Goal: Task Accomplishment & Management: Complete application form

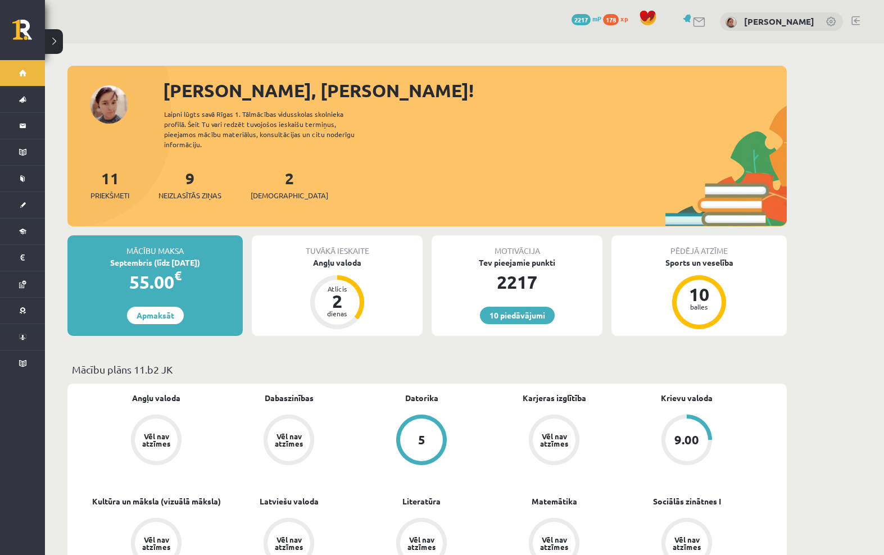
click at [23, 198] on link "[DEMOGRAPHIC_DATA]" at bounding box center [22, 205] width 45 height 26
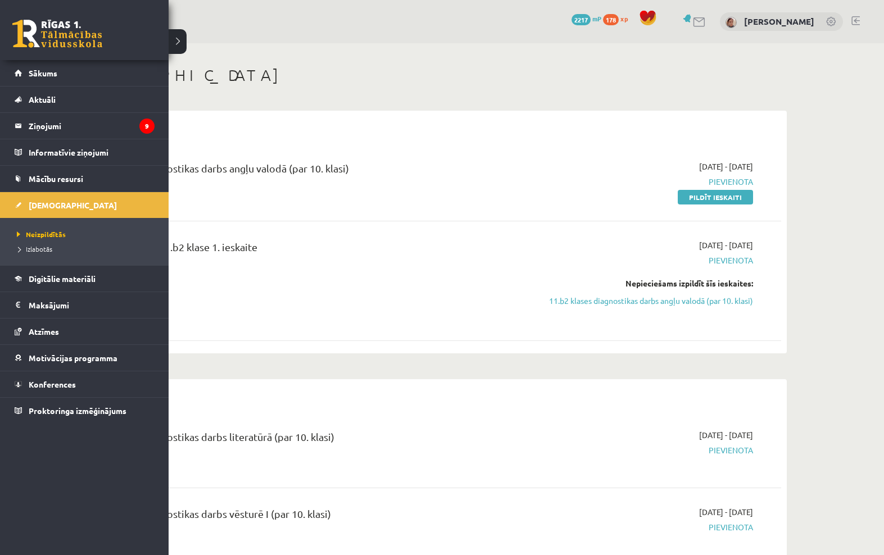
click at [181, 43] on div "10 Dāvanas 2217 mP 178 xp Darja Matvijenko" at bounding box center [464, 21] width 839 height 43
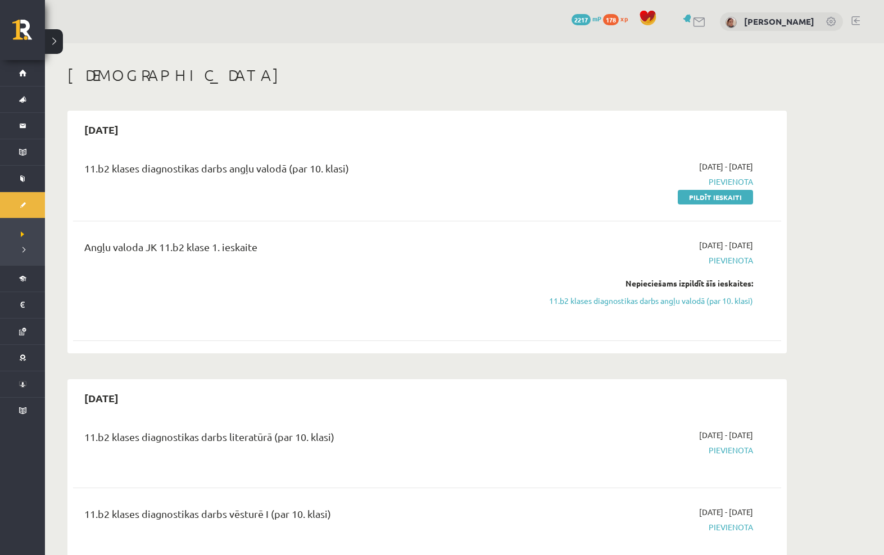
click at [730, 194] on link "Pildīt ieskaiti" at bounding box center [714, 197] width 75 height 15
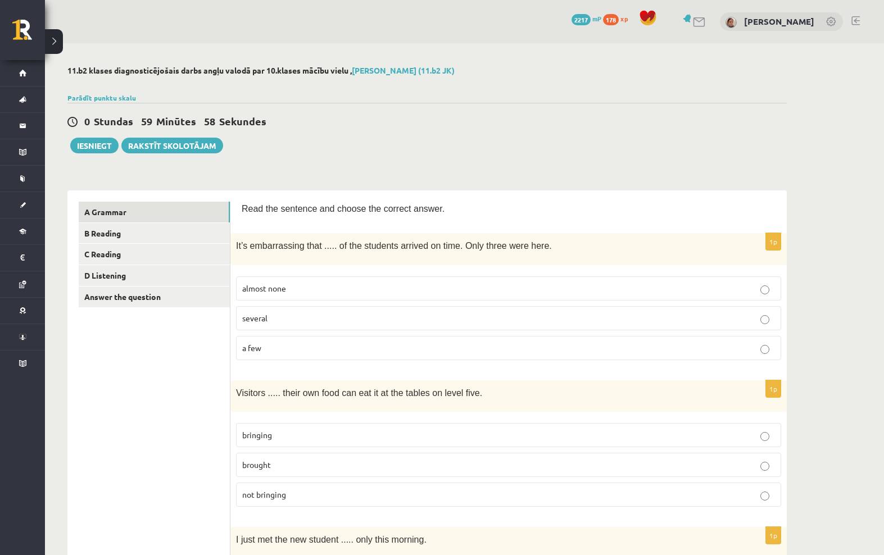
click at [90, 233] on link "B Reading" at bounding box center [154, 233] width 151 height 21
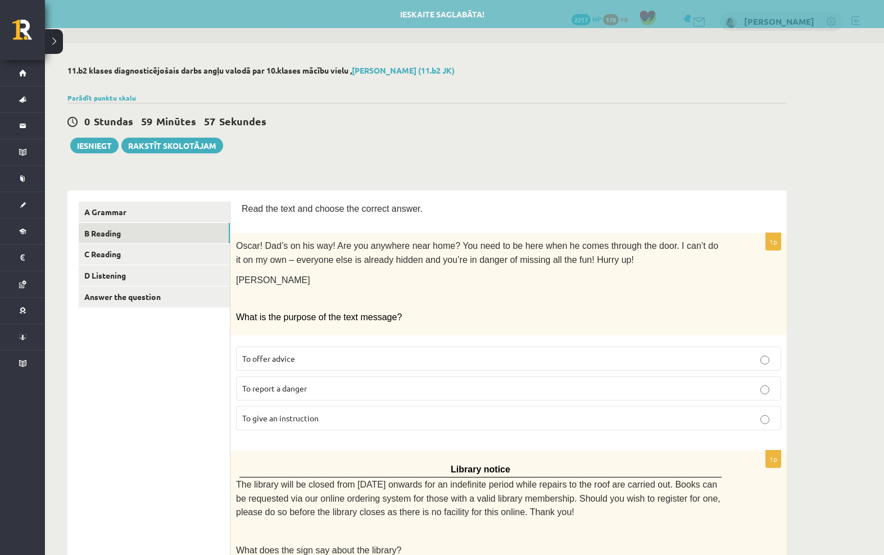
click at [93, 258] on link "C Reading" at bounding box center [154, 254] width 151 height 21
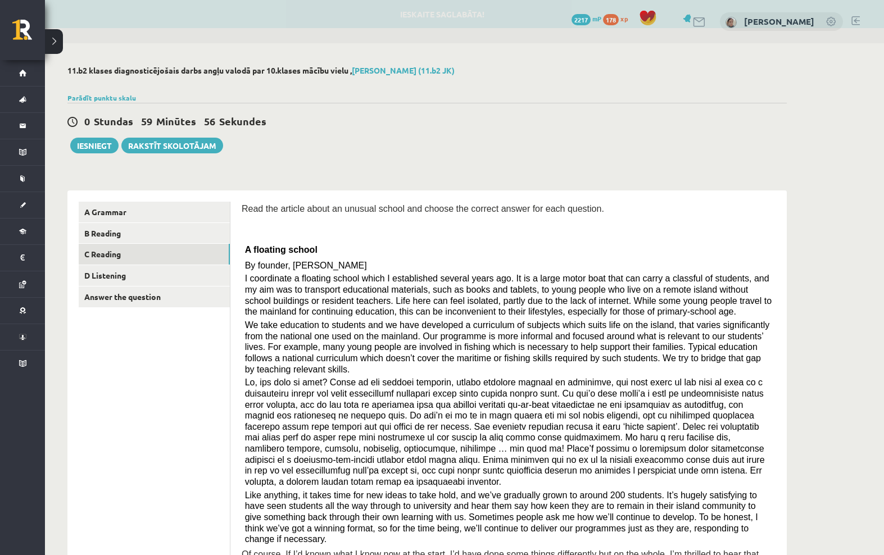
click at [94, 270] on link "D Listening" at bounding box center [154, 275] width 151 height 21
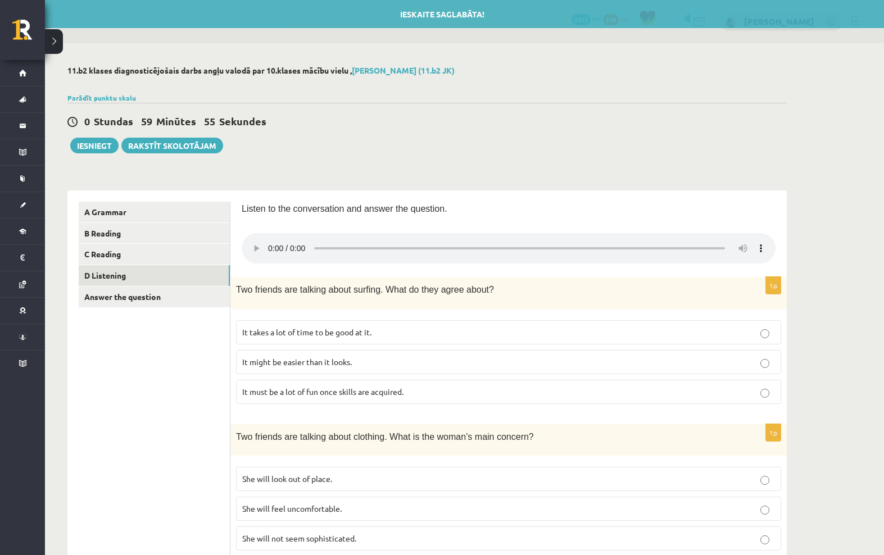
click at [99, 301] on link "Answer the question" at bounding box center [154, 296] width 151 height 21
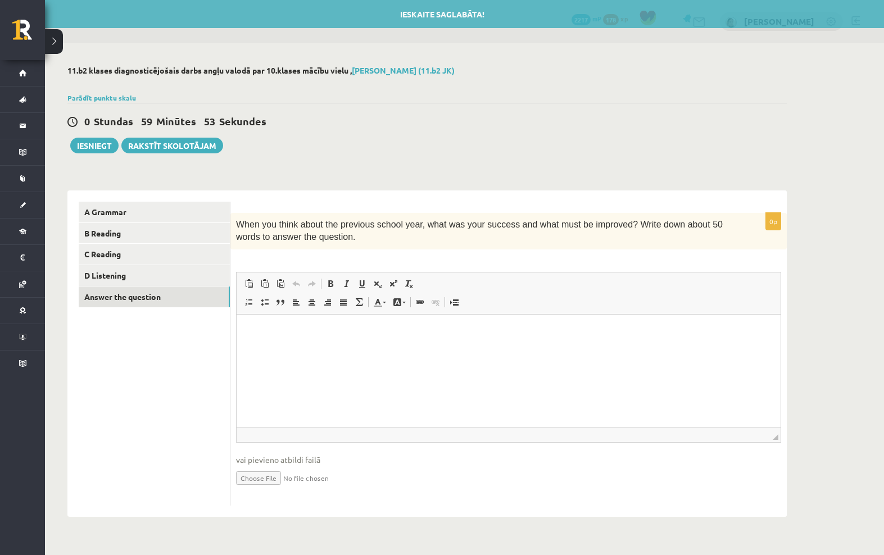
click at [105, 208] on link "A Grammar" at bounding box center [154, 212] width 151 height 21
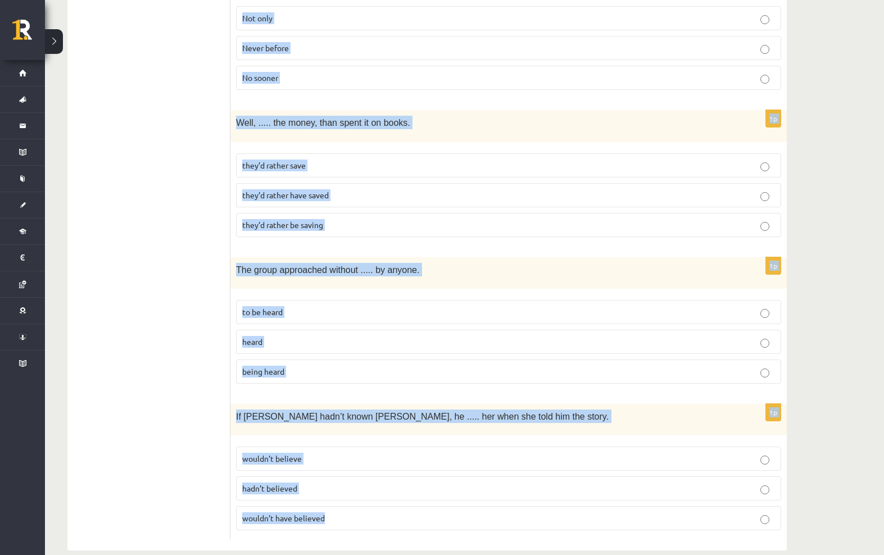
scroll to position [2672, 0]
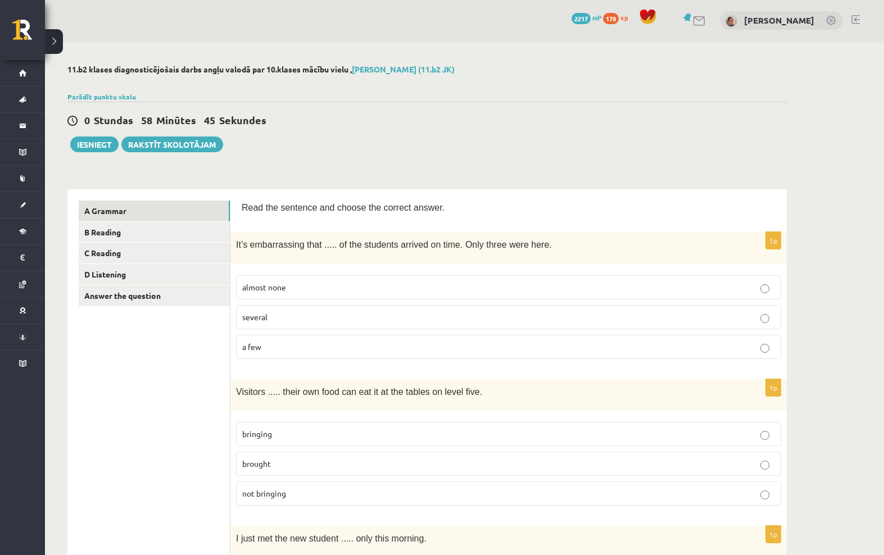
scroll to position [3, 0]
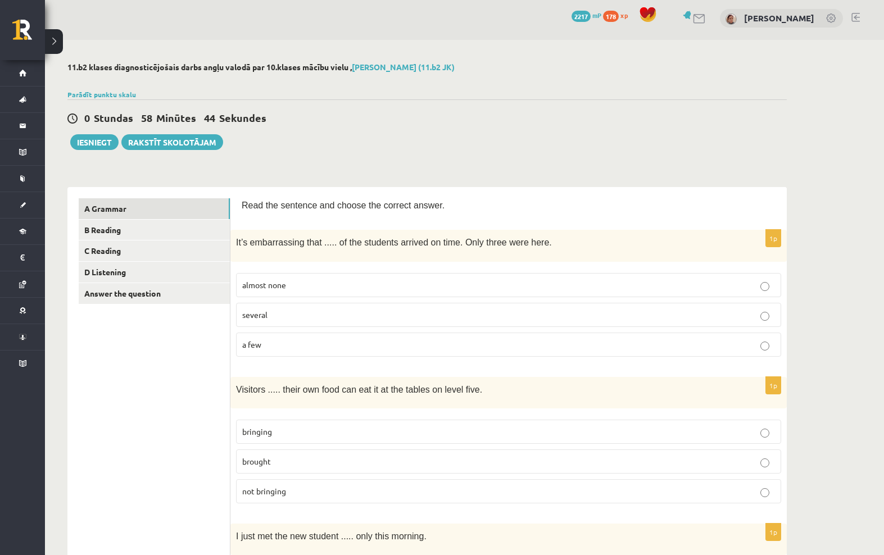
click at [735, 276] on label "almost none" at bounding box center [508, 285] width 545 height 24
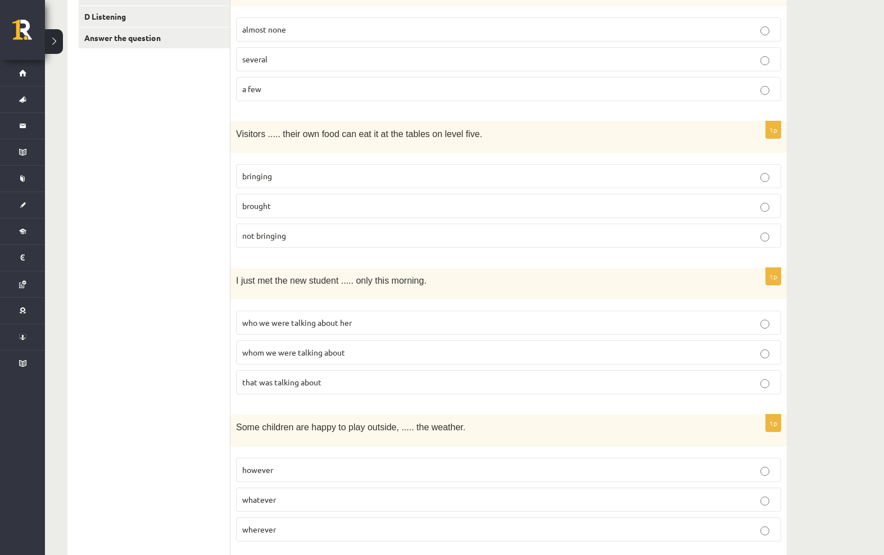
scroll to position [257, 0]
click at [633, 175] on p "bringing" at bounding box center [508, 178] width 532 height 12
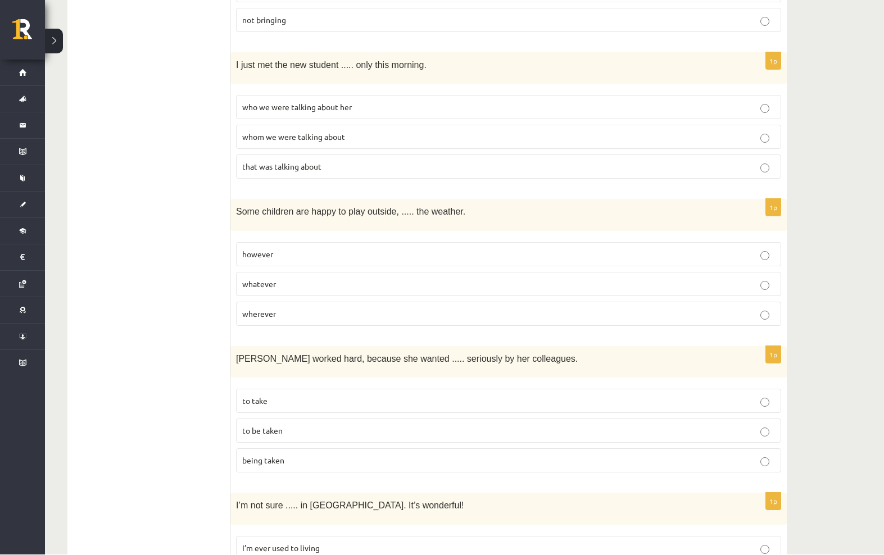
scroll to position [475, 0]
click at [723, 103] on p "who we were talking about her" at bounding box center [508, 107] width 532 height 12
click at [732, 126] on label "whom we were talking about" at bounding box center [508, 137] width 545 height 24
click at [718, 320] on label "wherever" at bounding box center [508, 314] width 545 height 24
click at [698, 429] on p "to be taken" at bounding box center [508, 431] width 532 height 12
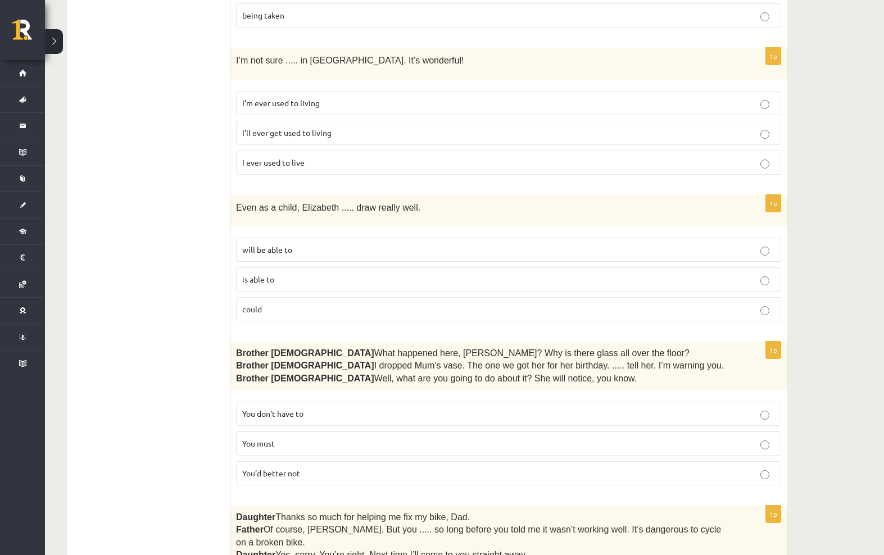
scroll to position [920, 0]
click at [745, 133] on label "I’ll ever get used to living" at bounding box center [508, 132] width 545 height 24
click at [744, 313] on label "could" at bounding box center [508, 309] width 545 height 24
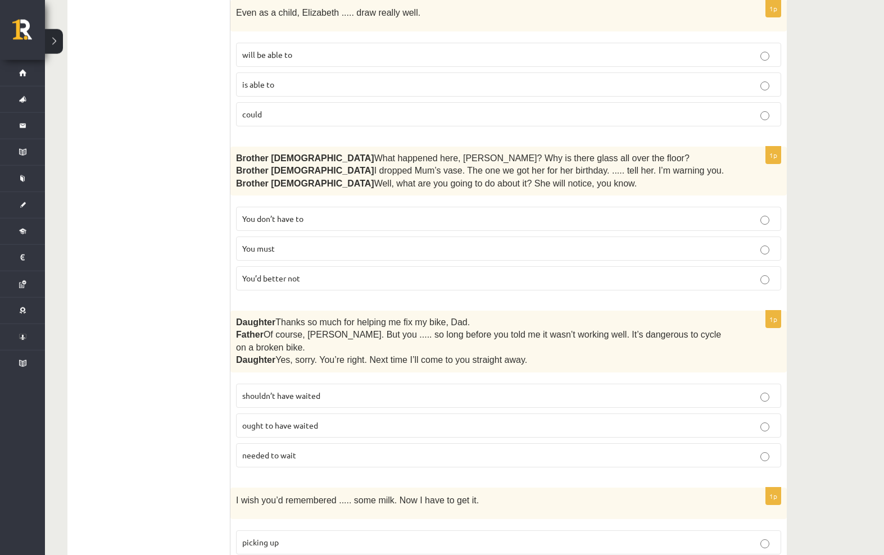
scroll to position [1115, 0]
click at [707, 277] on label "You’d better not" at bounding box center [508, 278] width 545 height 24
click at [735, 217] on label "You don’t have to" at bounding box center [508, 218] width 545 height 24
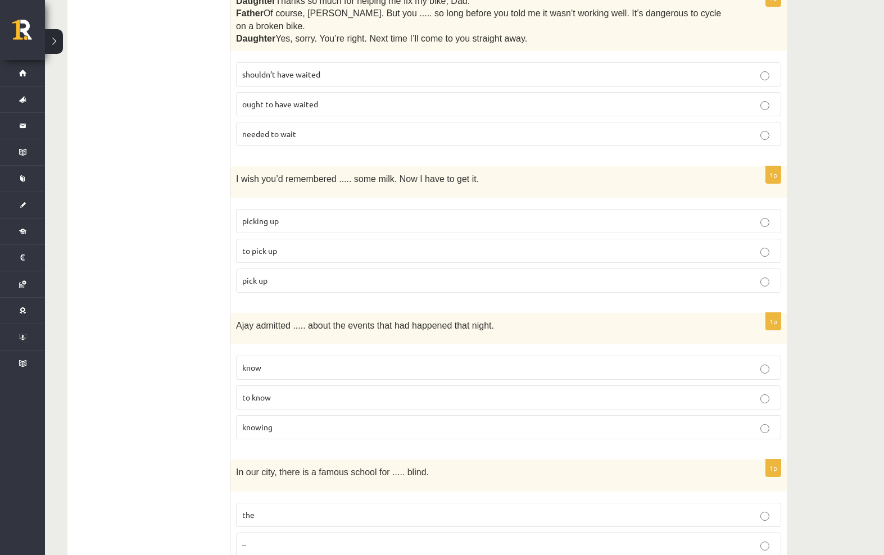
scroll to position [1435, 0]
click at [738, 70] on p "shouldn’t have waited" at bounding box center [508, 76] width 532 height 12
click at [726, 270] on label "pick up" at bounding box center [508, 282] width 545 height 24
click at [761, 253] on label "to pick up" at bounding box center [508, 252] width 545 height 24
click at [817, 341] on div "11.b2 klases diagnosticējošais darbs angļu valodā par 10.klases mācību vielu , …" at bounding box center [464, 209] width 839 height 3200
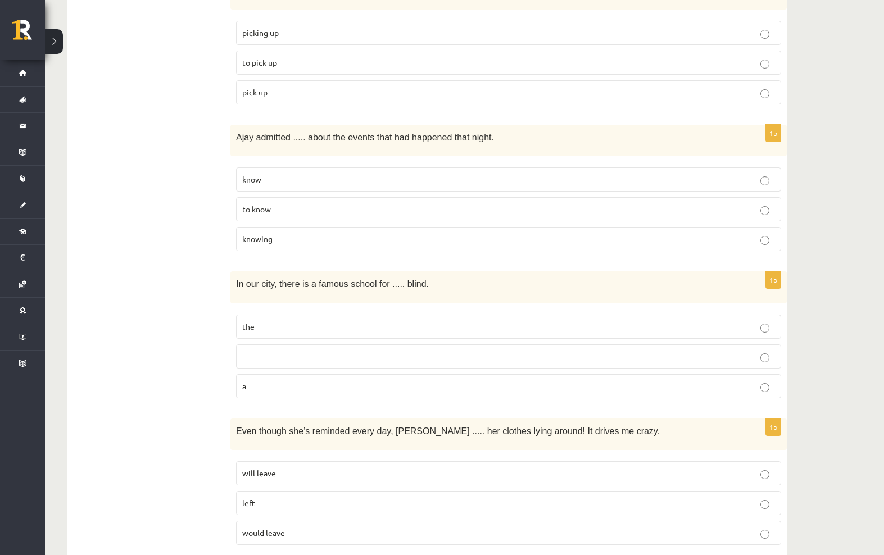
scroll to position [1626, 0]
click at [732, 247] on div "1p Ajay admitted ..... about the events that had happened that night. know to k…" at bounding box center [508, 189] width 556 height 135
click at [757, 231] on p "knowing" at bounding box center [508, 237] width 532 height 12
click at [732, 312] on label "the" at bounding box center [508, 324] width 545 height 24
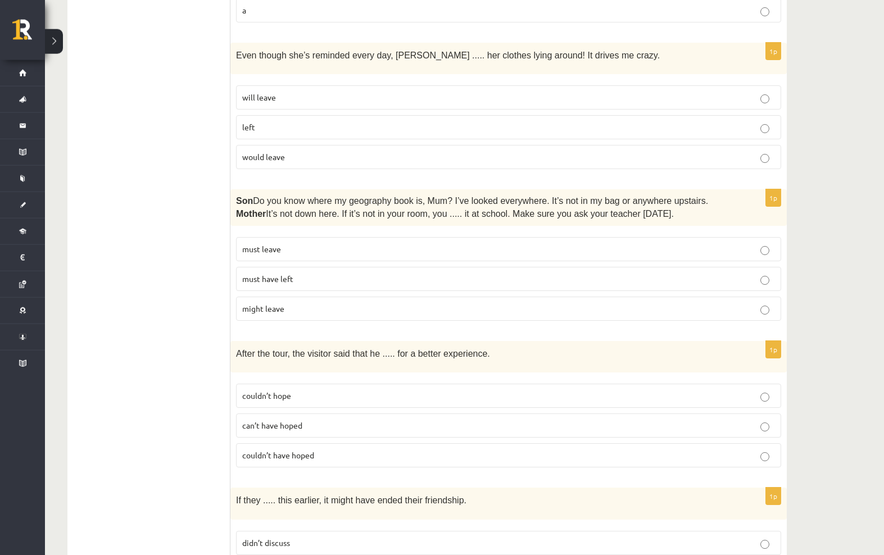
scroll to position [2000, 0]
click at [713, 91] on p "will leave" at bounding box center [508, 97] width 532 height 12
click at [249, 273] on span "must have left" at bounding box center [267, 278] width 51 height 10
click at [697, 419] on p "can’t have hoped" at bounding box center [508, 425] width 532 height 12
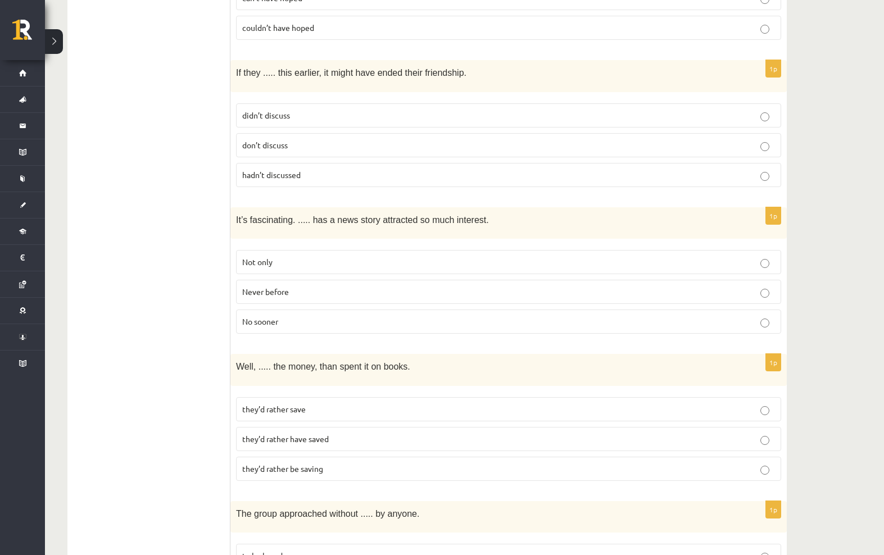
scroll to position [2428, 0]
click at [752, 309] on label "No sooner" at bounding box center [508, 321] width 545 height 24
click at [708, 432] on p "they’d rather have saved" at bounding box center [508, 438] width 532 height 12
click at [753, 462] on p "they’d rather be saving" at bounding box center [508, 468] width 532 height 12
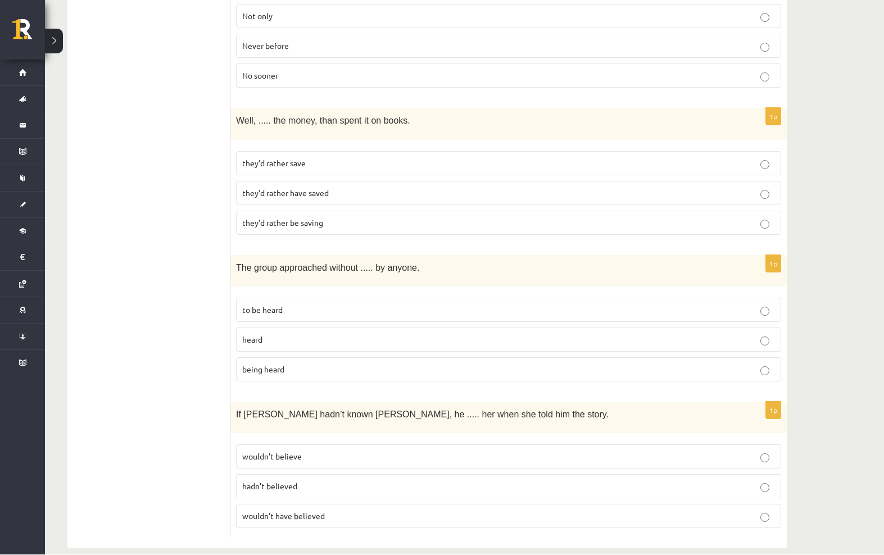
scroll to position [2673, 0]
click at [733, 334] on label "heard" at bounding box center [508, 339] width 545 height 24
click at [746, 508] on label "wouldn’t have believed" at bounding box center [508, 516] width 545 height 24
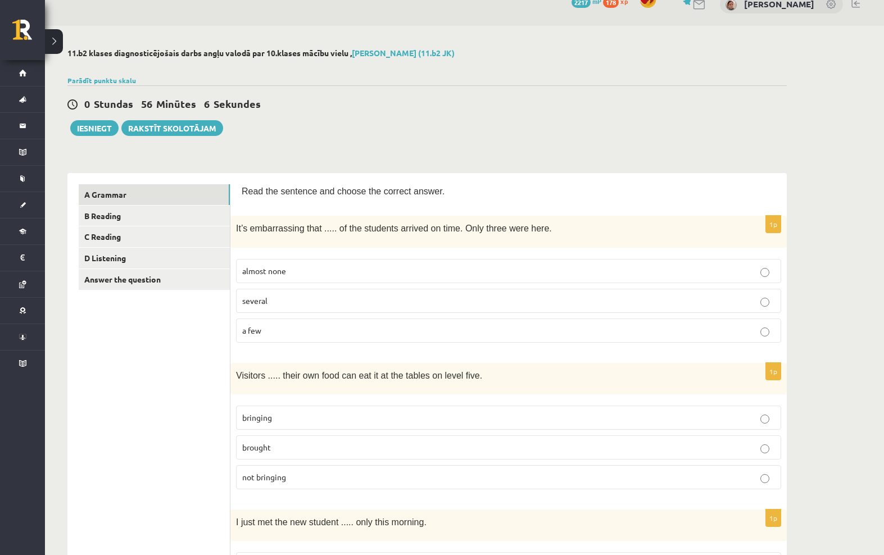
scroll to position [19, 0]
click at [97, 213] on link "B Reading" at bounding box center [154, 214] width 151 height 21
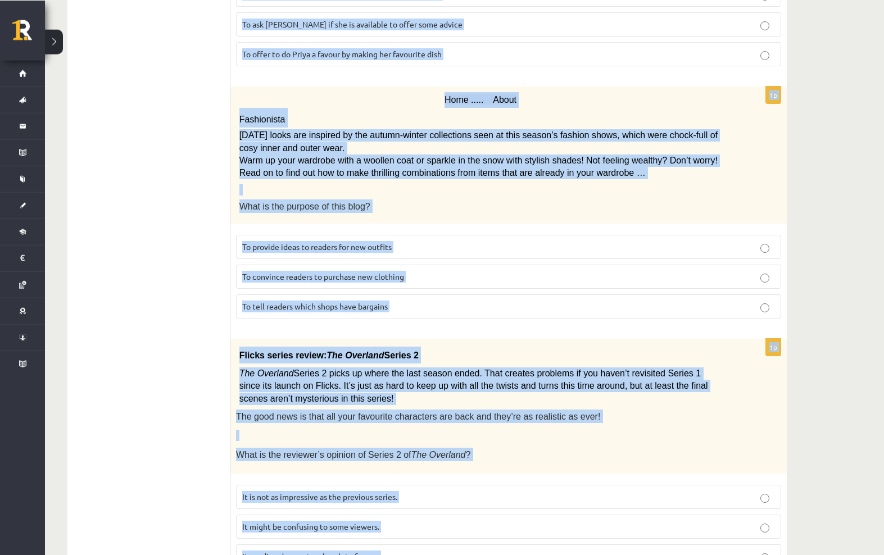
scroll to position [1121, 0]
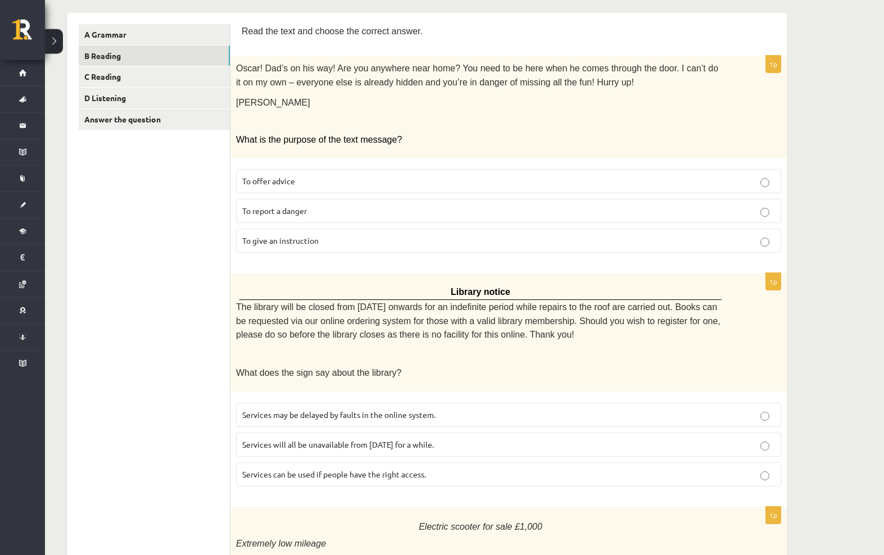
scroll to position [178, 0]
click at [748, 235] on p "To give an instruction" at bounding box center [508, 240] width 532 height 12
click at [483, 443] on label "Services will all be unavailable from Monday for a while." at bounding box center [508, 444] width 545 height 24
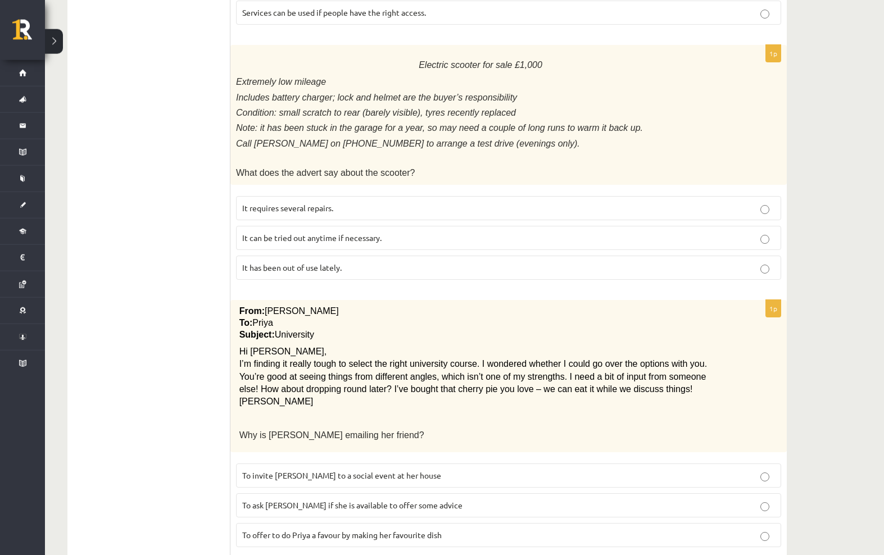
scroll to position [640, 0]
click at [737, 261] on p "It has been out of use lately." at bounding box center [508, 267] width 532 height 12
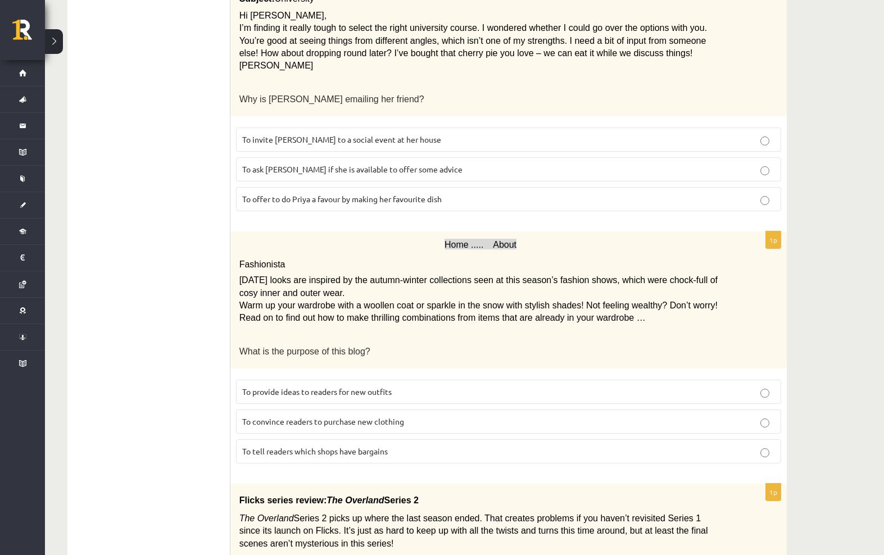
scroll to position [1004, 0]
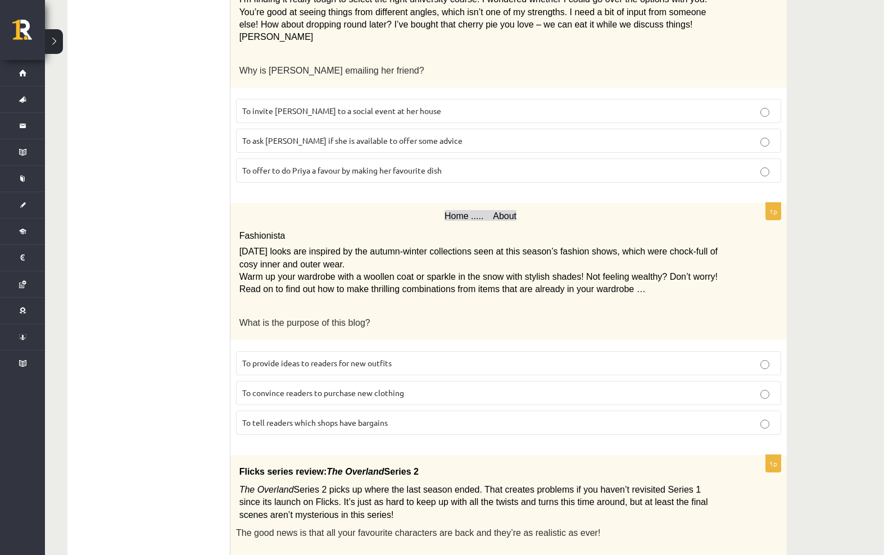
click at [745, 135] on p "To ask Priya if she is available to offer some advice" at bounding box center [508, 141] width 532 height 12
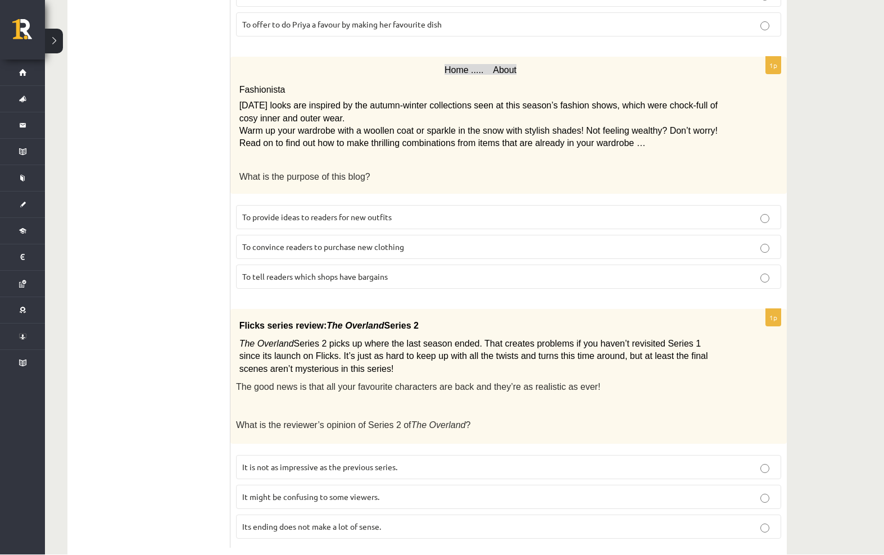
scroll to position [1150, 0]
click at [302, 211] on p "To provide ideas to readers for new outfits" at bounding box center [508, 217] width 532 height 12
click at [371, 491] on span "It might be confusing to some viewers." at bounding box center [310, 496] width 137 height 10
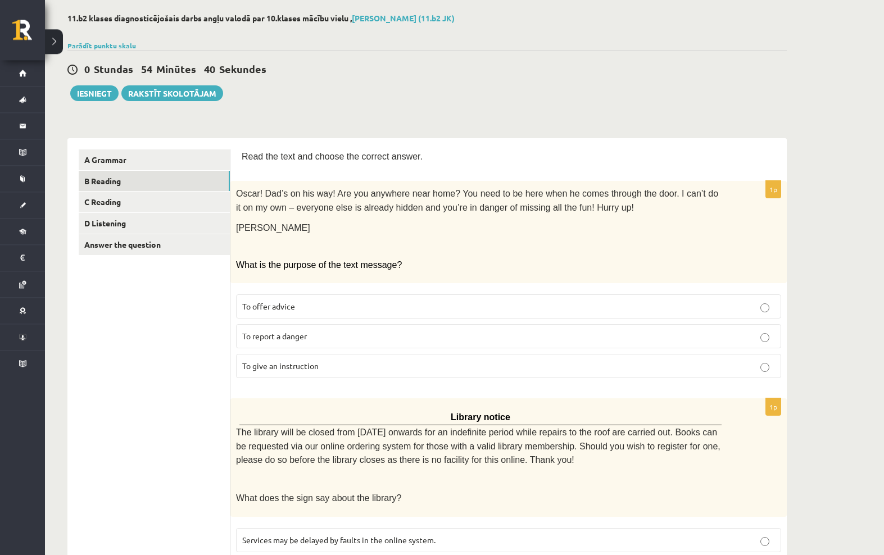
scroll to position [0, 0]
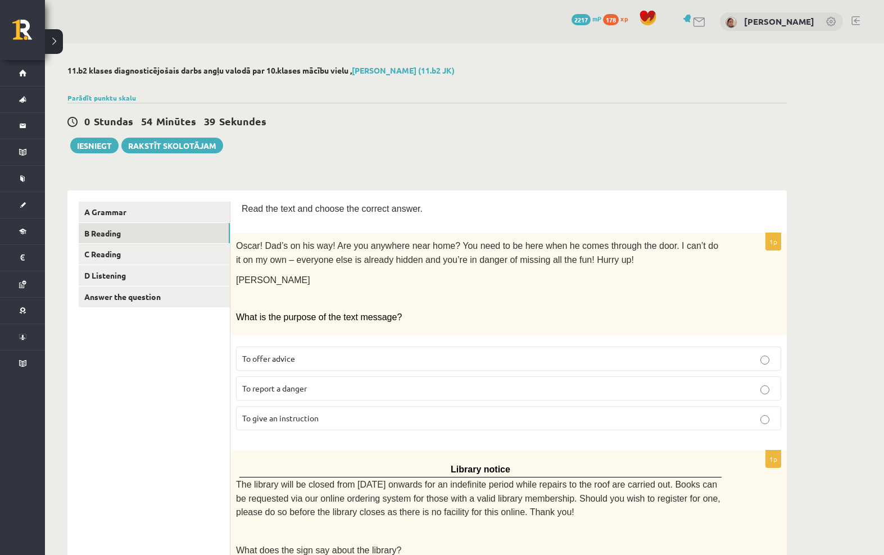
click at [203, 248] on link "C Reading" at bounding box center [154, 254] width 151 height 21
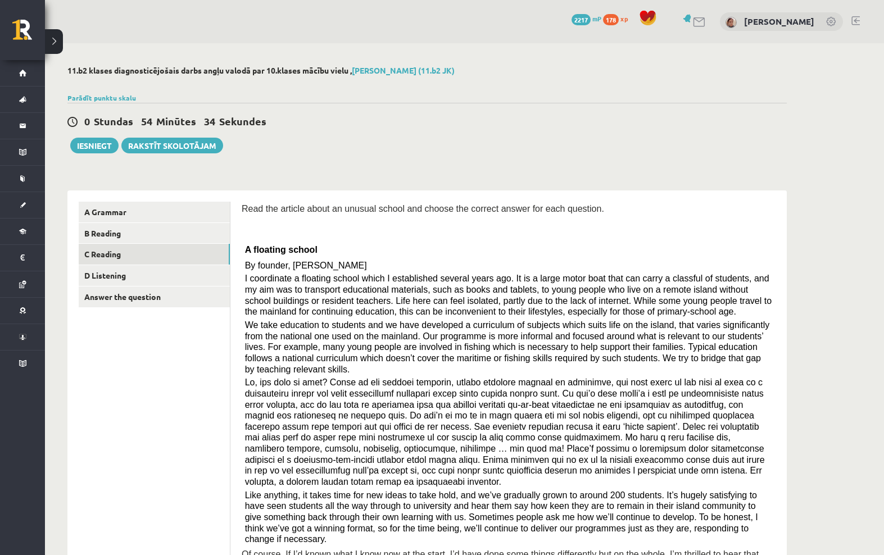
click at [111, 270] on link "D Listening" at bounding box center [154, 275] width 151 height 21
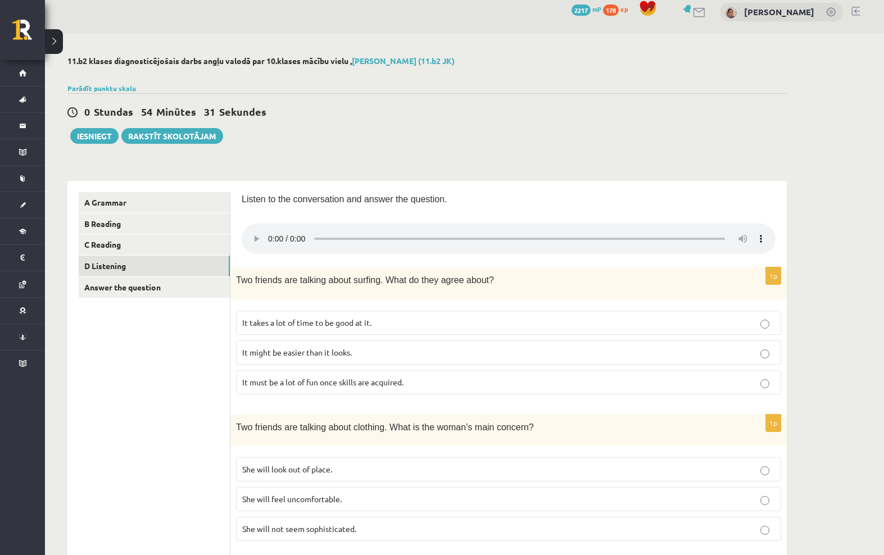
scroll to position [11, 0]
click at [100, 283] on link "Answer the question" at bounding box center [154, 286] width 151 height 21
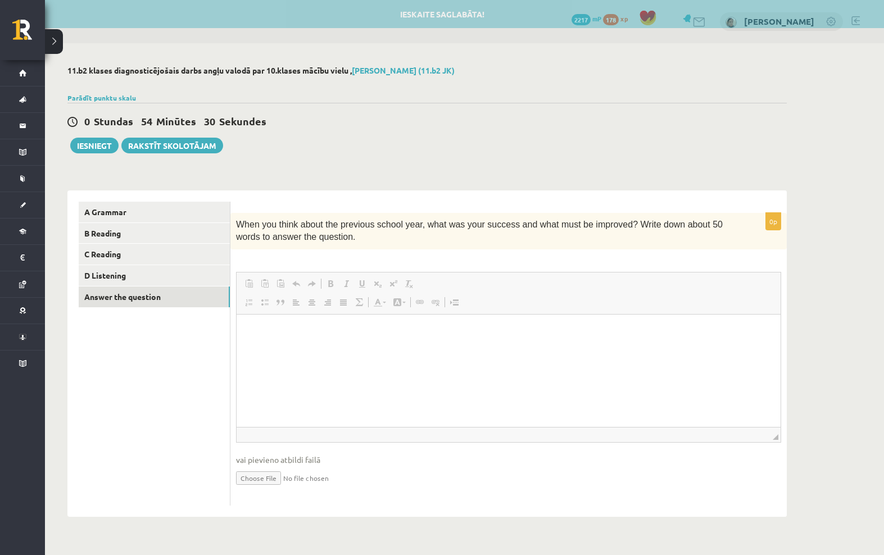
scroll to position [0, 0]
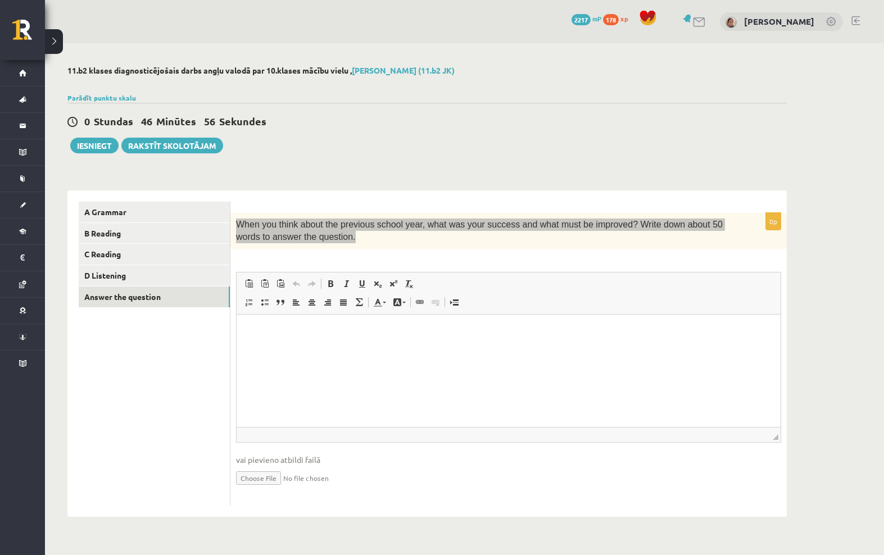
click at [584, 348] on html at bounding box center [508, 331] width 544 height 34
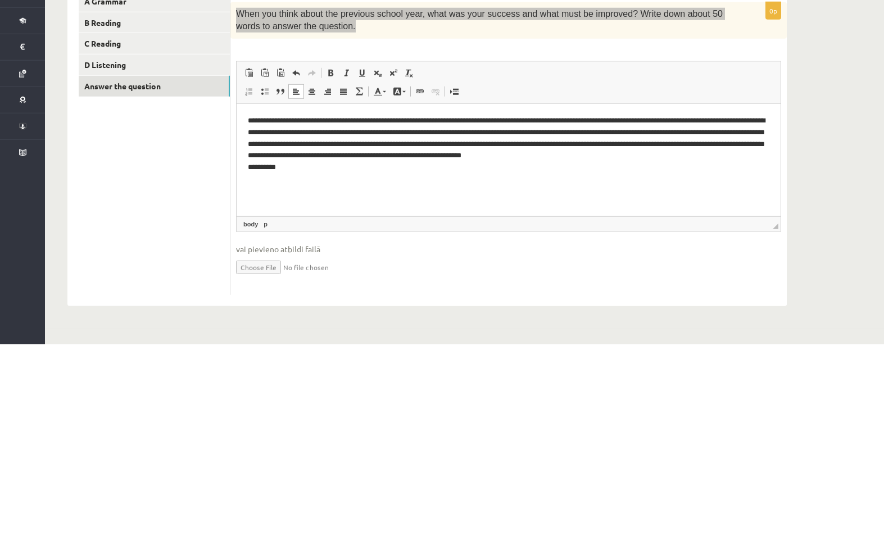
click at [748, 155] on p "**********" at bounding box center [508, 143] width 521 height 56
click at [673, 186] on p "**********" at bounding box center [508, 178] width 521 height 22
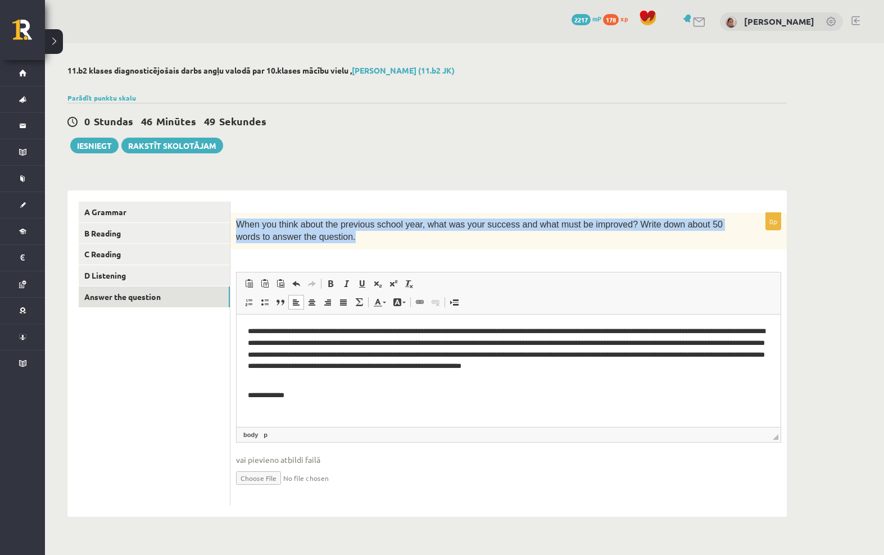
click at [103, 268] on link "D Listening" at bounding box center [154, 275] width 151 height 21
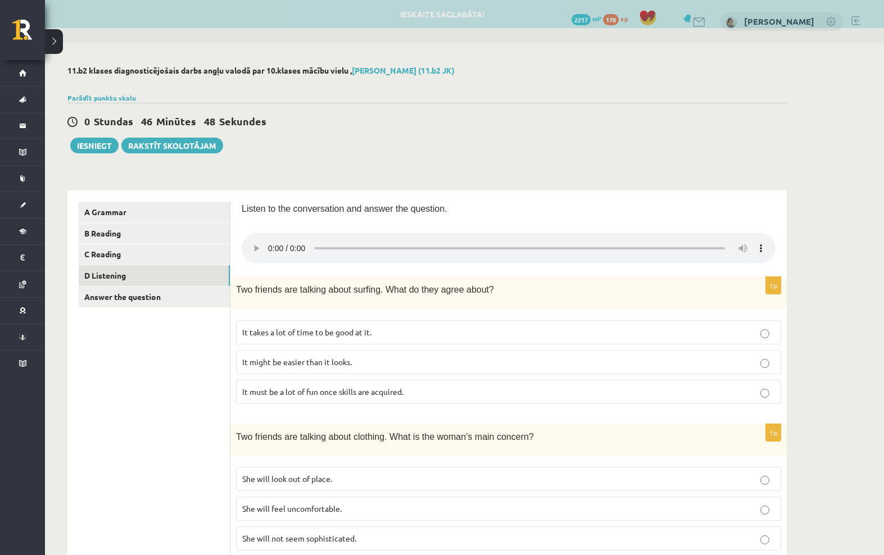
click at [95, 238] on link "B Reading" at bounding box center [154, 233] width 151 height 21
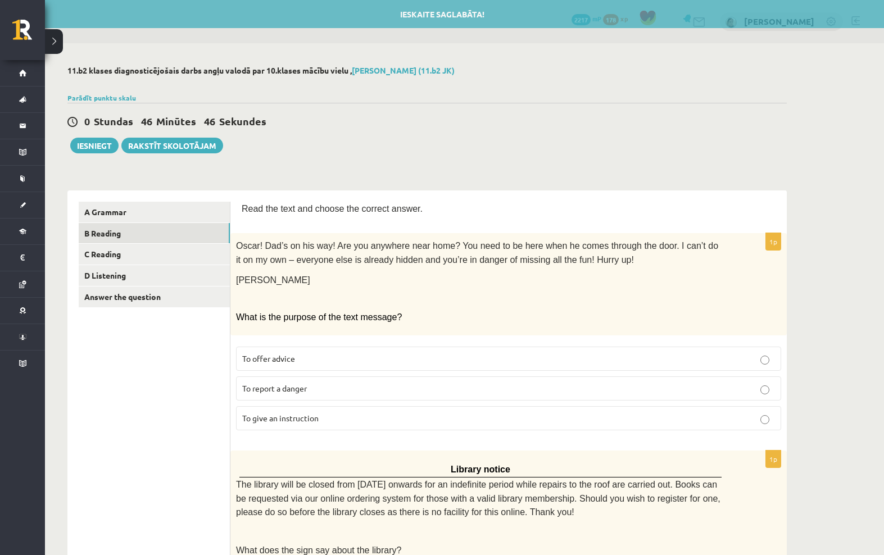
click at [106, 257] on link "C Reading" at bounding box center [154, 254] width 151 height 21
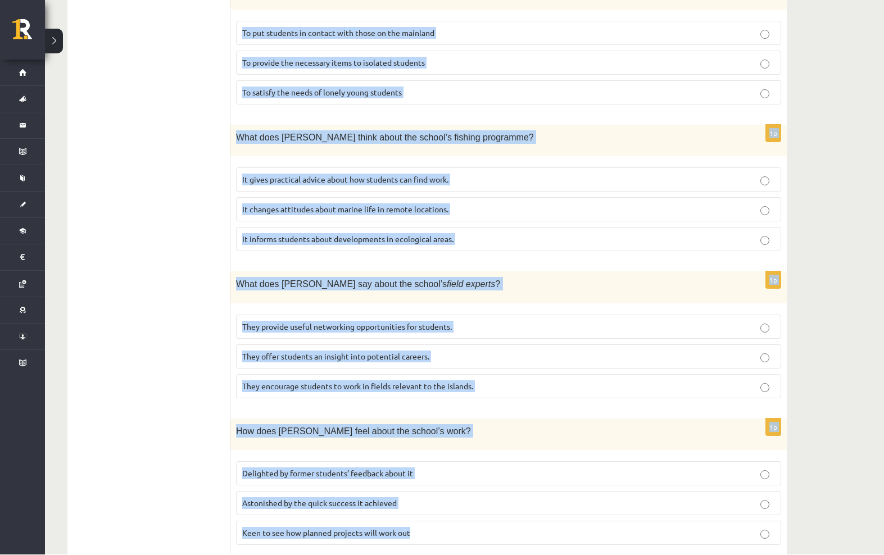
scroll to position [936, 0]
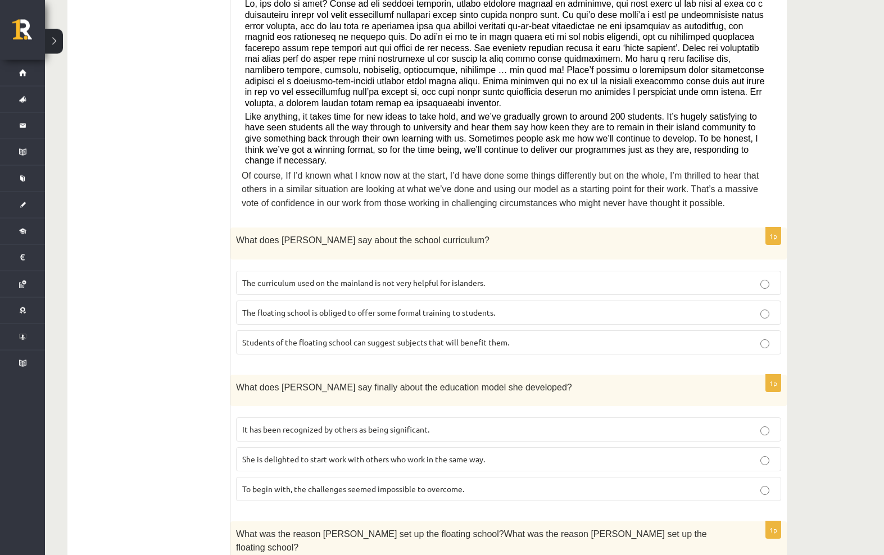
scroll to position [379, 0]
click at [690, 277] on p "The curriculum used on the mainland is not very helpful for islanders." at bounding box center [508, 283] width 532 height 12
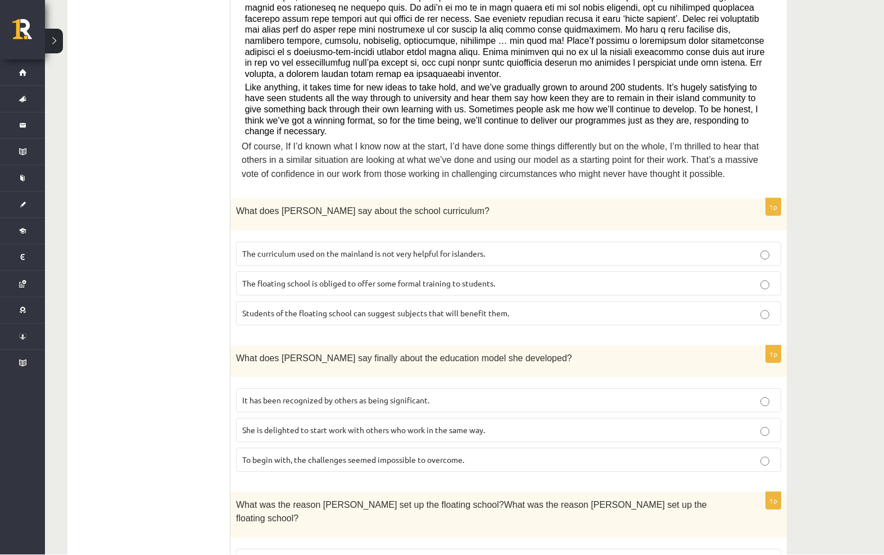
scroll to position [408, 0]
click at [438, 394] on p "It has been recognized by others as being significant." at bounding box center [508, 400] width 532 height 12
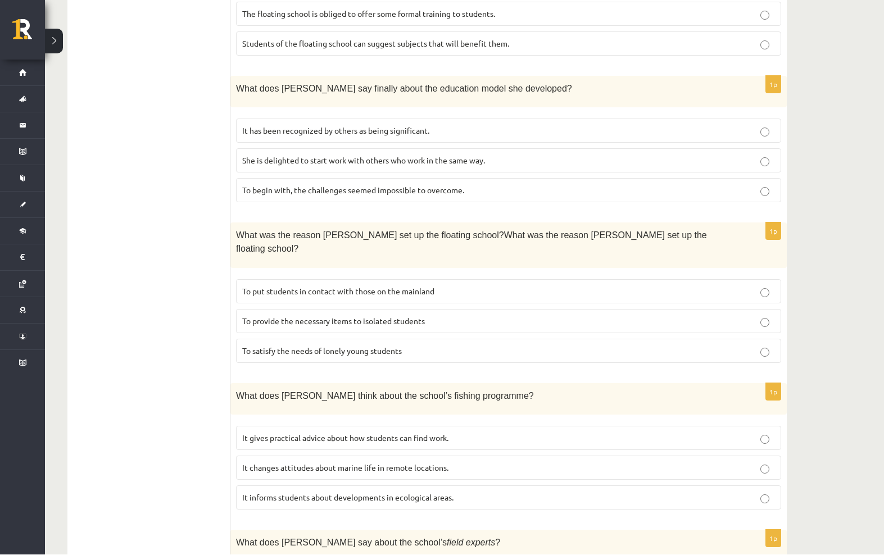
scroll to position [677, 0]
click at [429, 315] on p "To provide the necessary items to isolated students" at bounding box center [508, 321] width 532 height 12
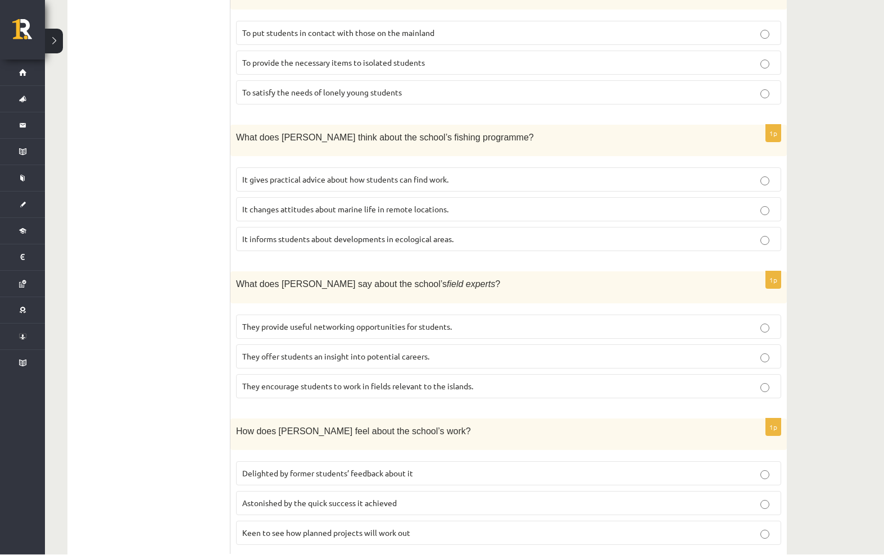
scroll to position [936, 0]
click at [667, 350] on p "They offer students an insight into potential careers." at bounding box center [508, 356] width 532 height 12
click at [680, 174] on p "It gives practical advice about how students can find work." at bounding box center [508, 180] width 532 height 12
click at [590, 467] on p "Delighted by former students’ feedback about it" at bounding box center [508, 473] width 532 height 12
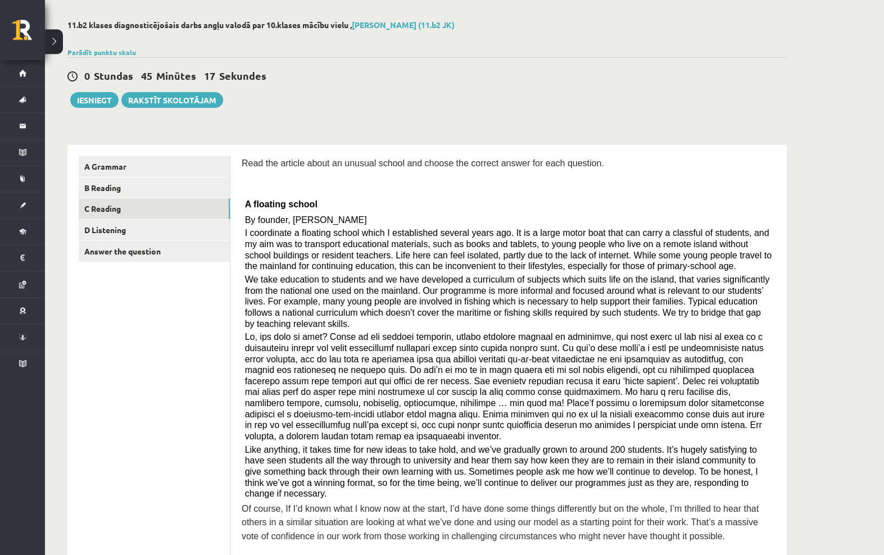
scroll to position [0, 0]
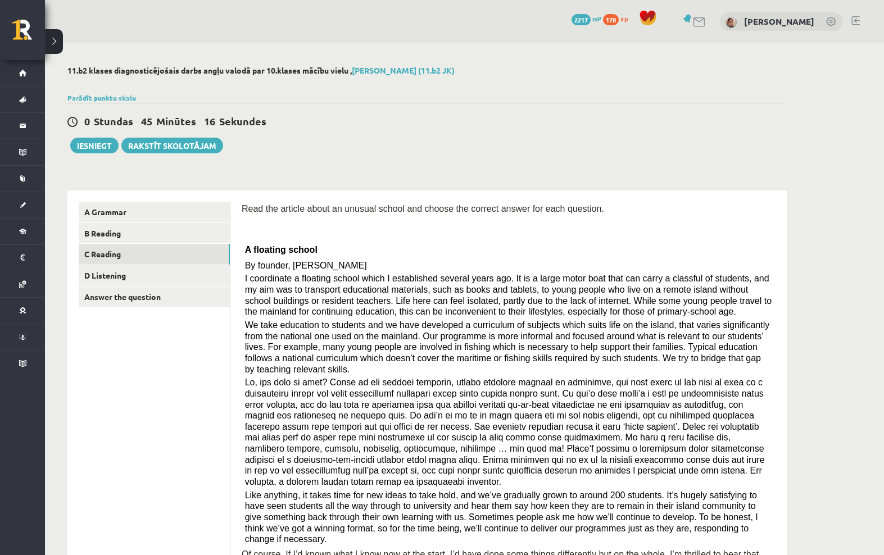
click at [131, 268] on link "D Listening" at bounding box center [154, 275] width 151 height 21
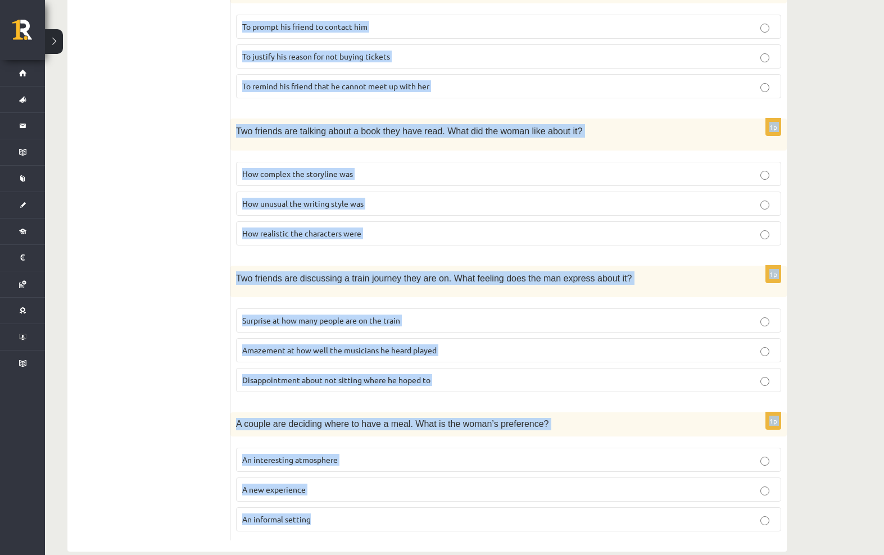
scroll to position [593, 0]
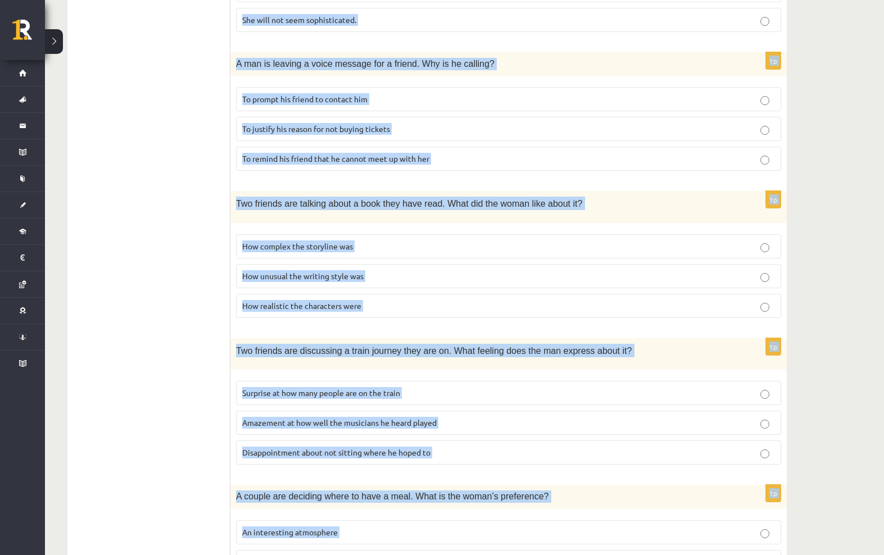
click at [813, 135] on div "11.b2 klases diagnosticējošais darbs angļu valodā par 10.klases mācību vielu , …" at bounding box center [464, 86] width 839 height 1122
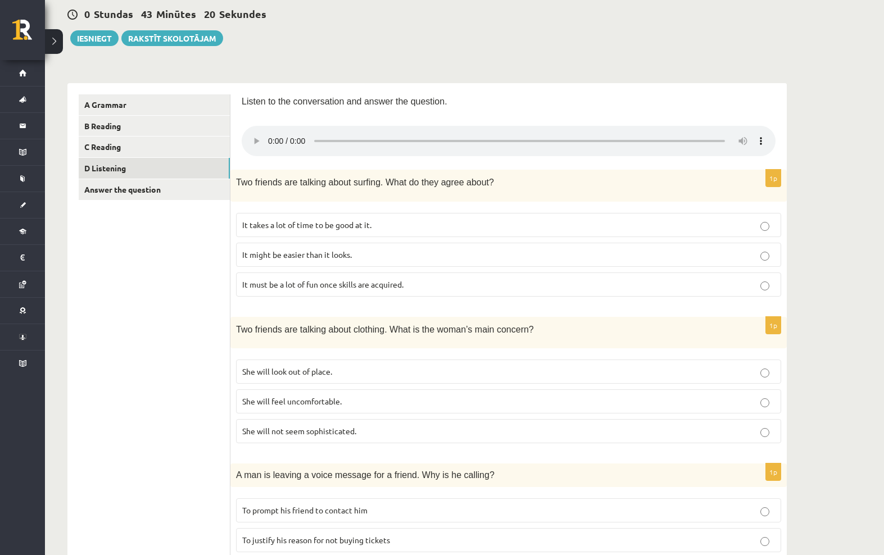
scroll to position [108, 0]
click at [275, 139] on audio at bounding box center [509, 140] width 534 height 30
click at [450, 277] on label "It must be a lot of fun once skills are acquired." at bounding box center [508, 283] width 545 height 24
click at [513, 277] on p "It must be a lot of fun once skills are acquired." at bounding box center [508, 283] width 532 height 12
click at [409, 394] on p "She will feel uncomfortable." at bounding box center [508, 400] width 532 height 12
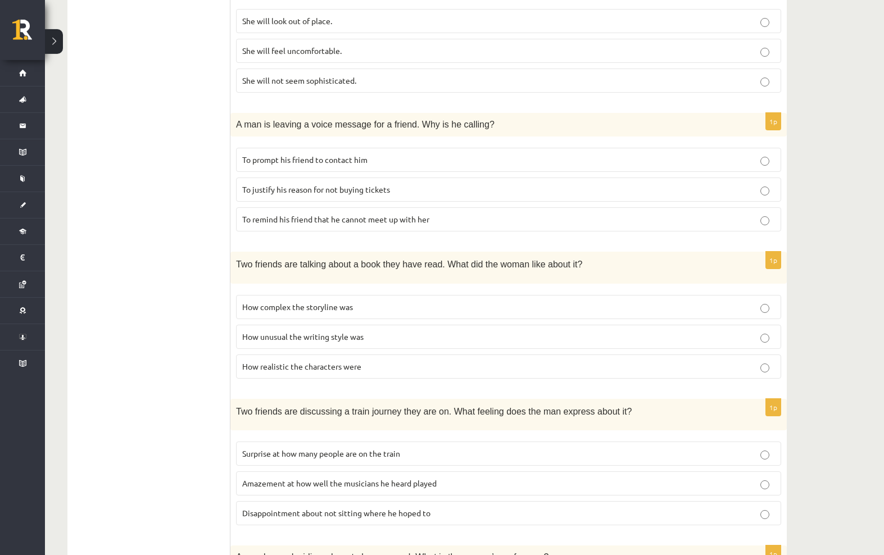
scroll to position [460, 0]
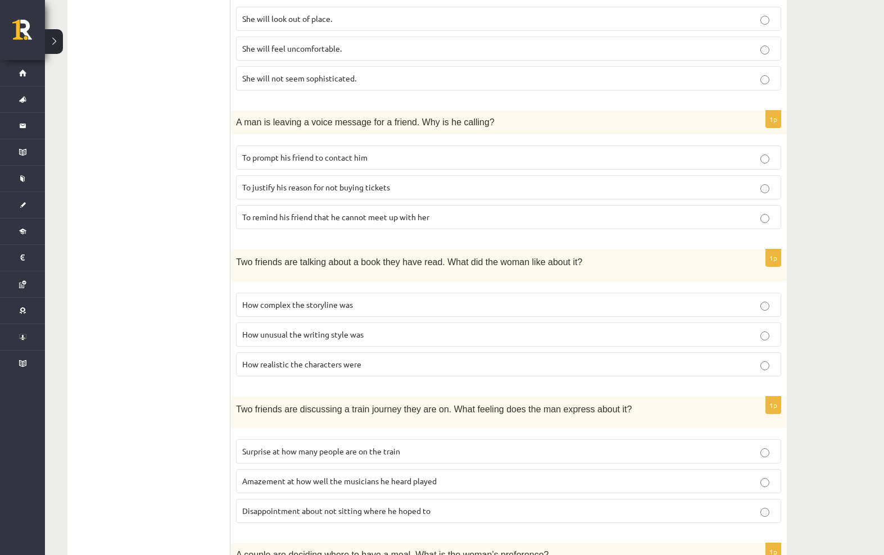
click at [725, 145] on label "To prompt his friend to contact him" at bounding box center [508, 157] width 545 height 24
click at [254, 329] on span "How unusual the writing style was" at bounding box center [302, 334] width 121 height 10
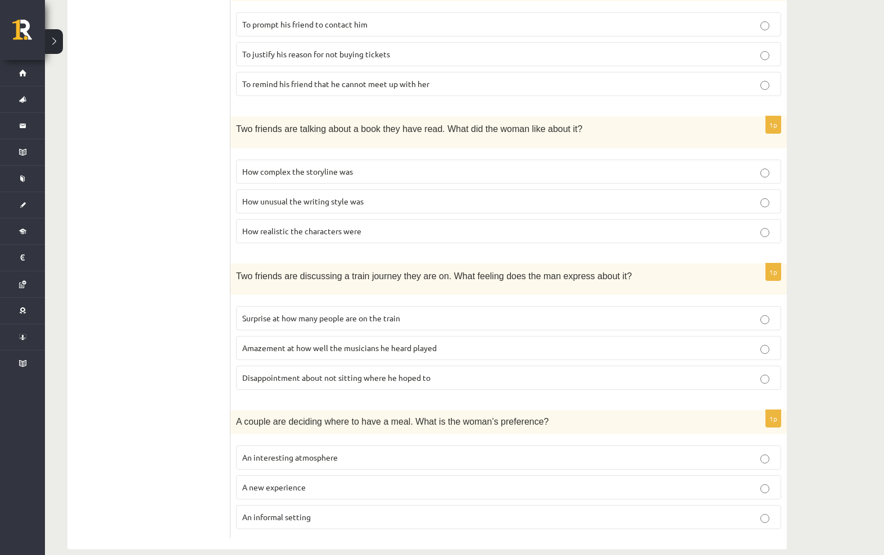
click at [338, 372] on span "Disappointment about not sitting where he hoped to" at bounding box center [336, 377] width 188 height 10
click at [713, 481] on label "A new experience" at bounding box center [508, 487] width 545 height 24
click at [757, 452] on p "An interesting atmosphere" at bounding box center [508, 458] width 532 height 12
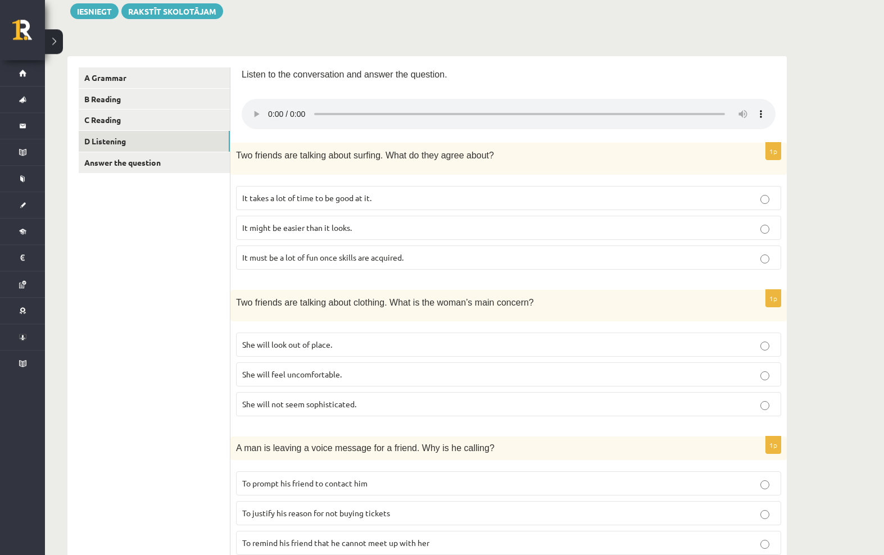
scroll to position [134, 0]
click at [283, 110] on audio at bounding box center [509, 114] width 534 height 30
click at [288, 103] on audio at bounding box center [509, 114] width 534 height 30
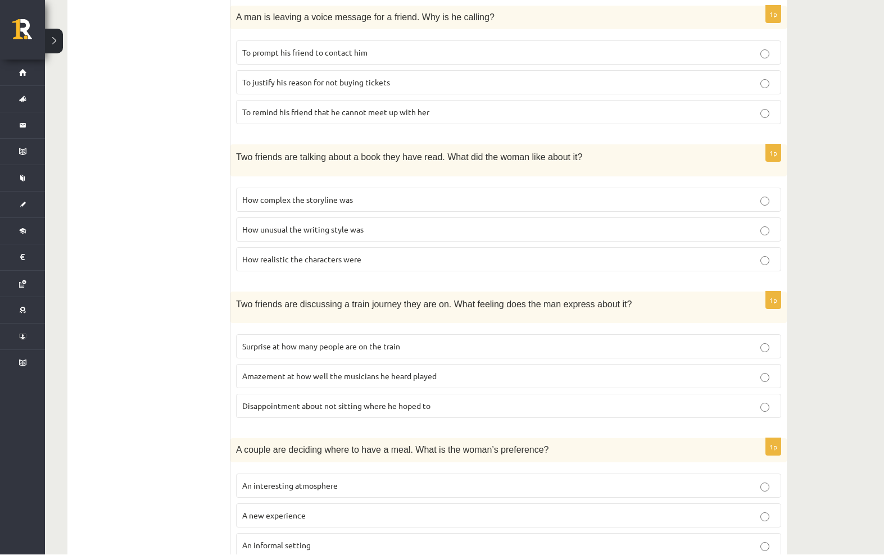
scroll to position [564, 0]
click at [723, 510] on label "A new experience" at bounding box center [508, 516] width 545 height 24
click at [554, 481] on p "An interesting atmosphere" at bounding box center [508, 487] width 532 height 12
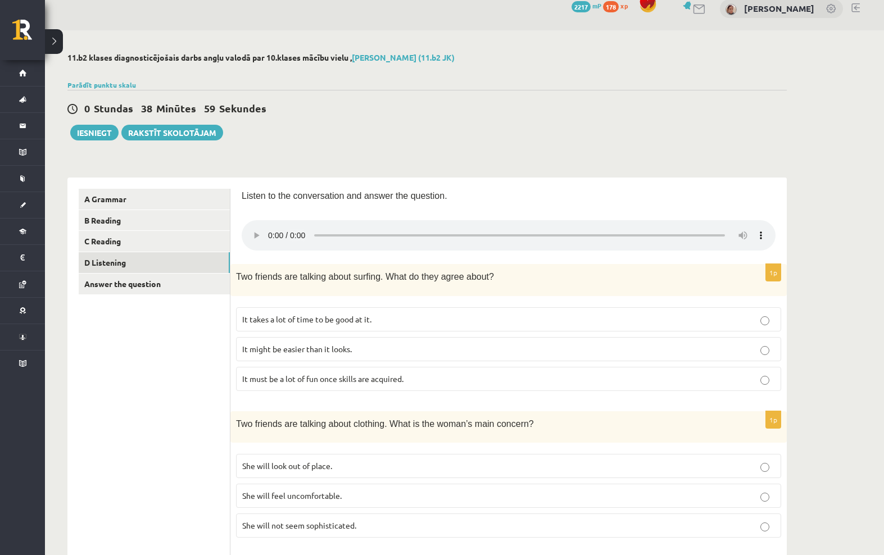
scroll to position [24, 0]
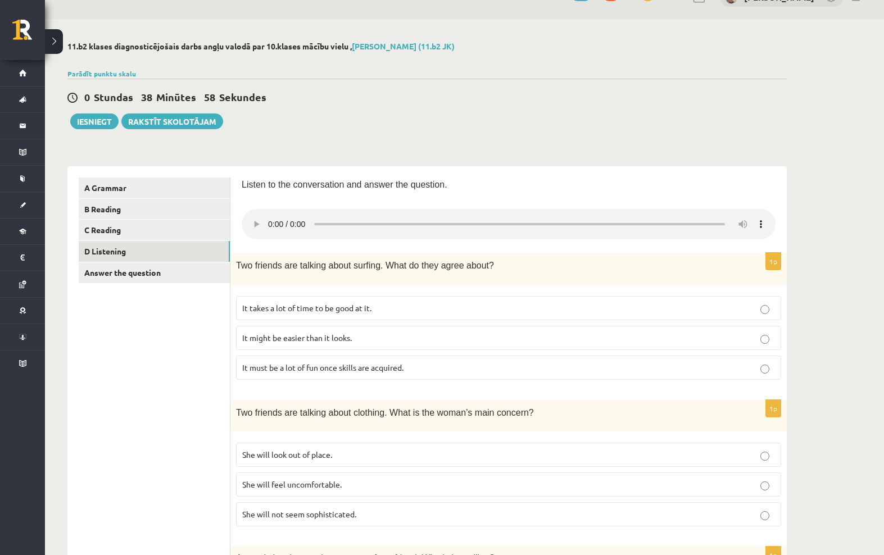
click at [277, 211] on audio at bounding box center [509, 224] width 534 height 30
click at [309, 211] on audio at bounding box center [509, 224] width 534 height 30
click at [300, 218] on audio at bounding box center [509, 224] width 534 height 30
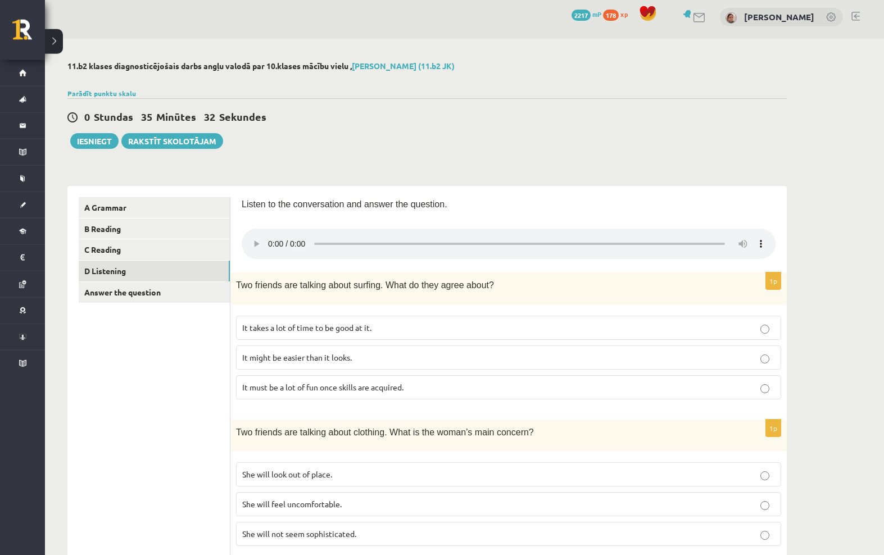
scroll to position [0, 0]
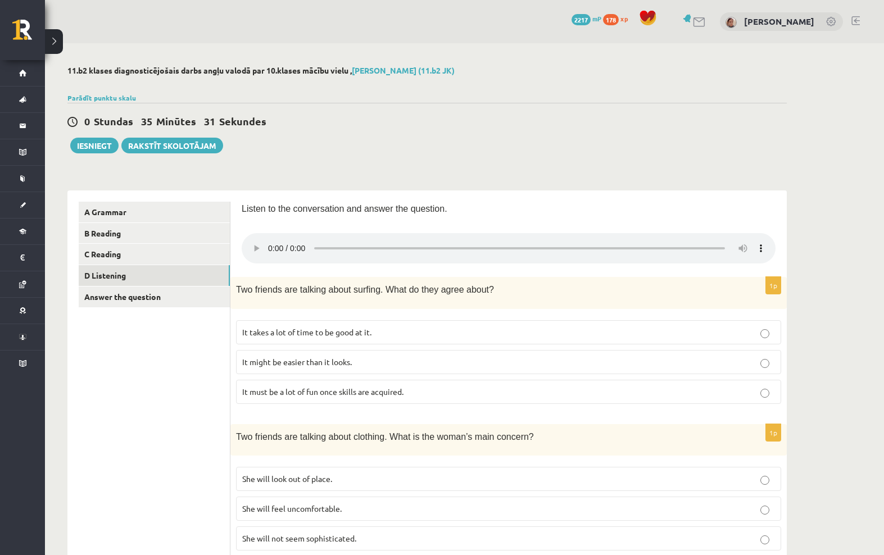
click at [111, 290] on link "Answer the question" at bounding box center [154, 296] width 151 height 21
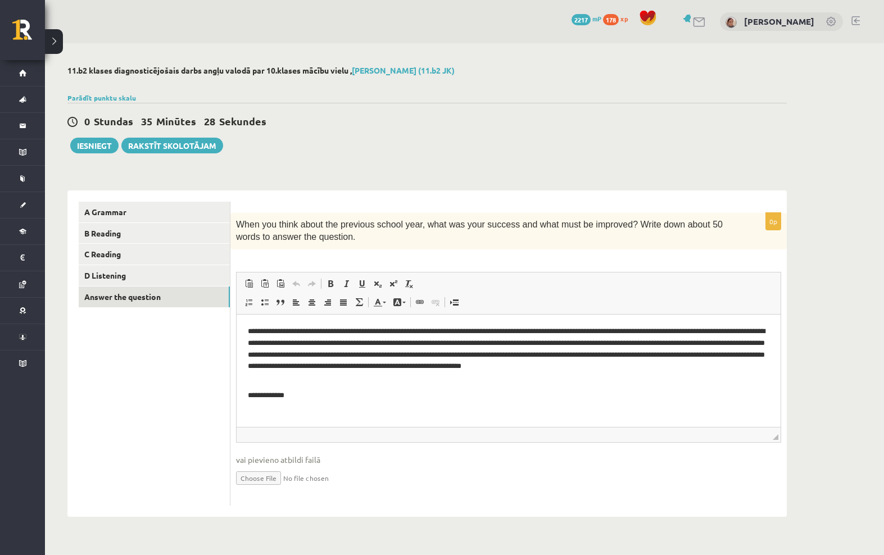
click at [99, 271] on link "D Listening" at bounding box center [154, 275] width 151 height 21
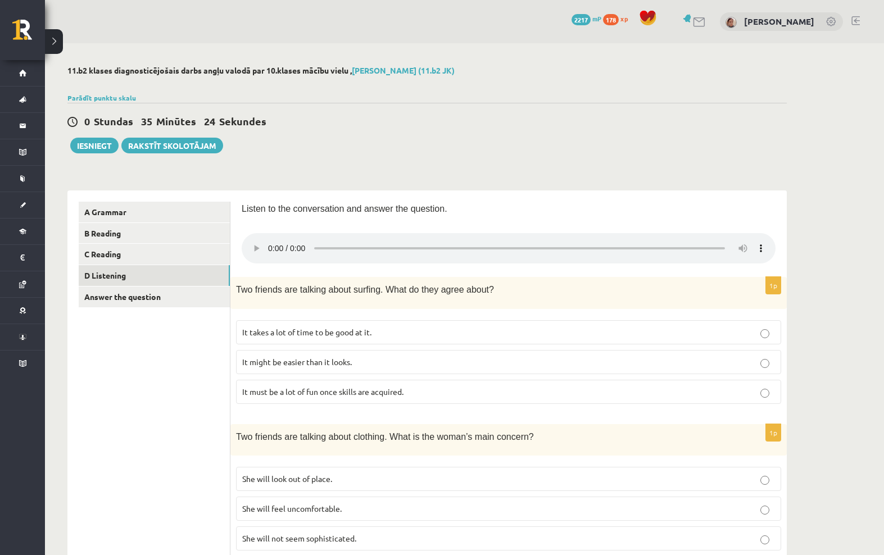
click at [106, 252] on link "C Reading" at bounding box center [154, 254] width 151 height 21
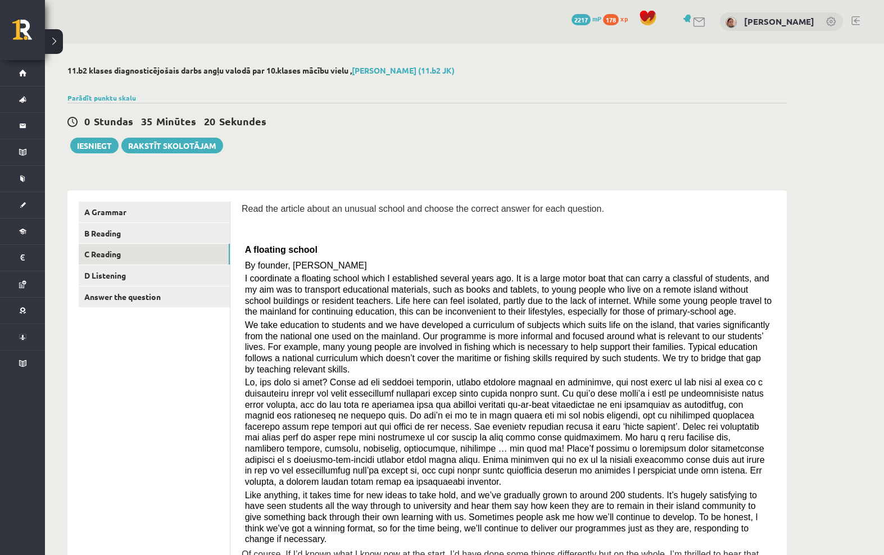
click at [101, 236] on link "B Reading" at bounding box center [154, 233] width 151 height 21
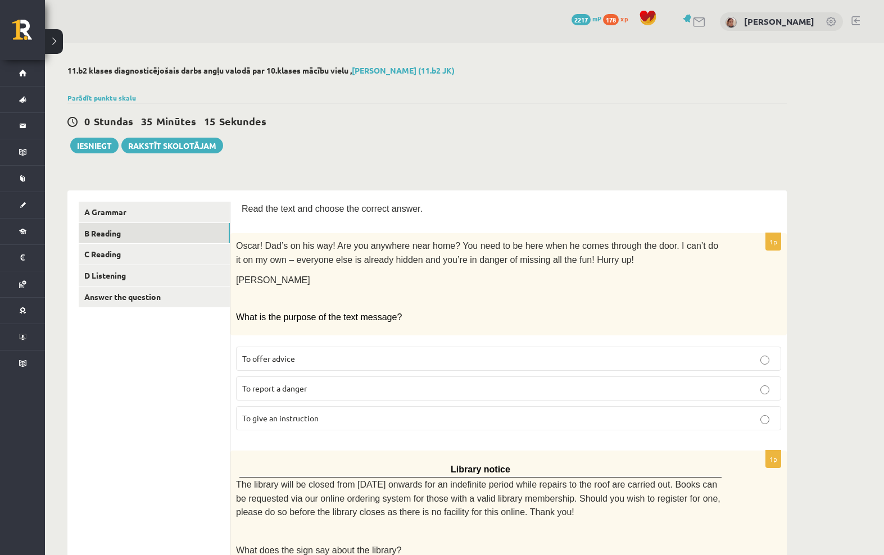
click at [108, 211] on link "A Grammar" at bounding box center [154, 212] width 151 height 21
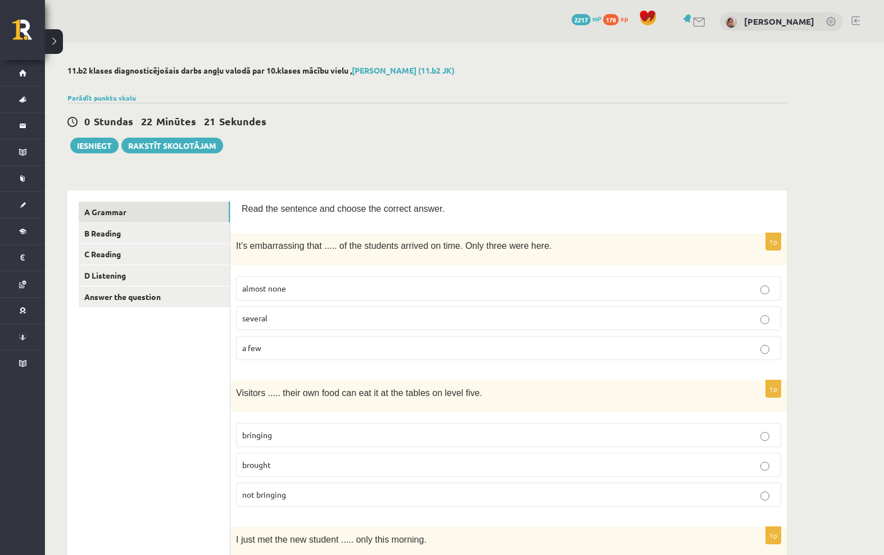
click at [88, 143] on button "Iesniegt" at bounding box center [94, 146] width 48 height 16
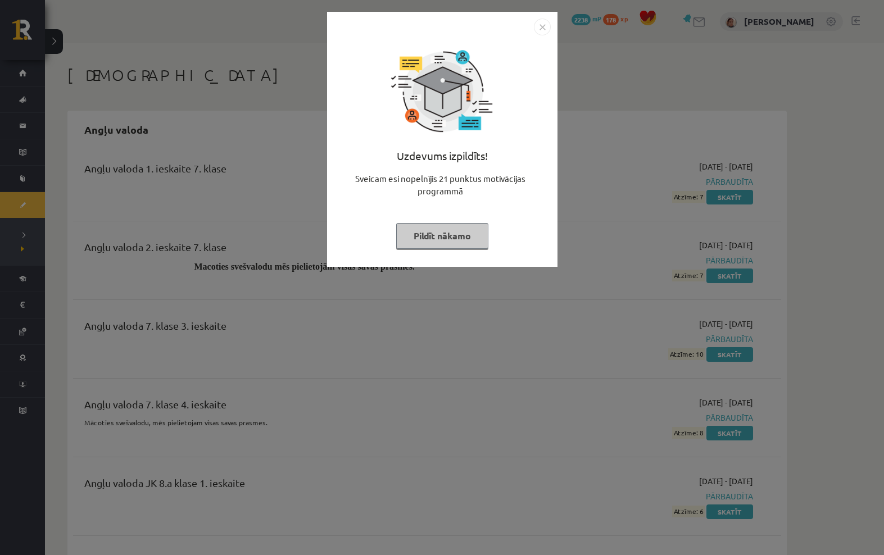
click at [545, 34] on img "Close" at bounding box center [542, 27] width 17 height 17
